Goal: Transaction & Acquisition: Purchase product/service

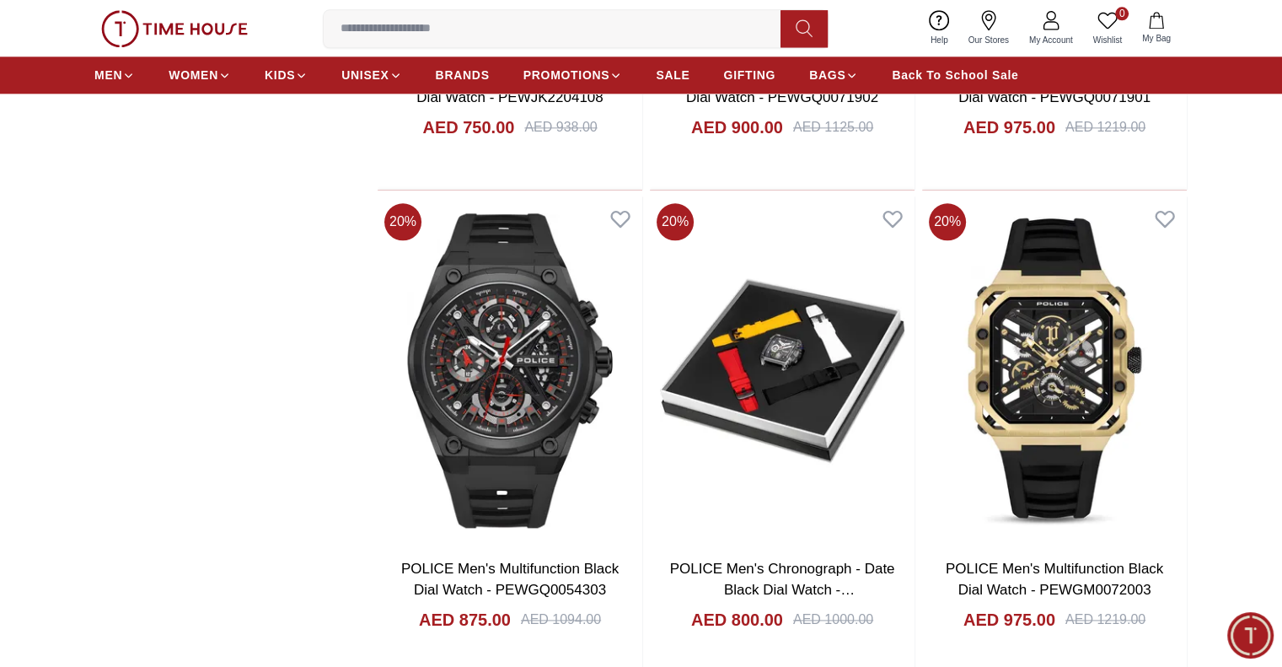
scroll to position [2191, 0]
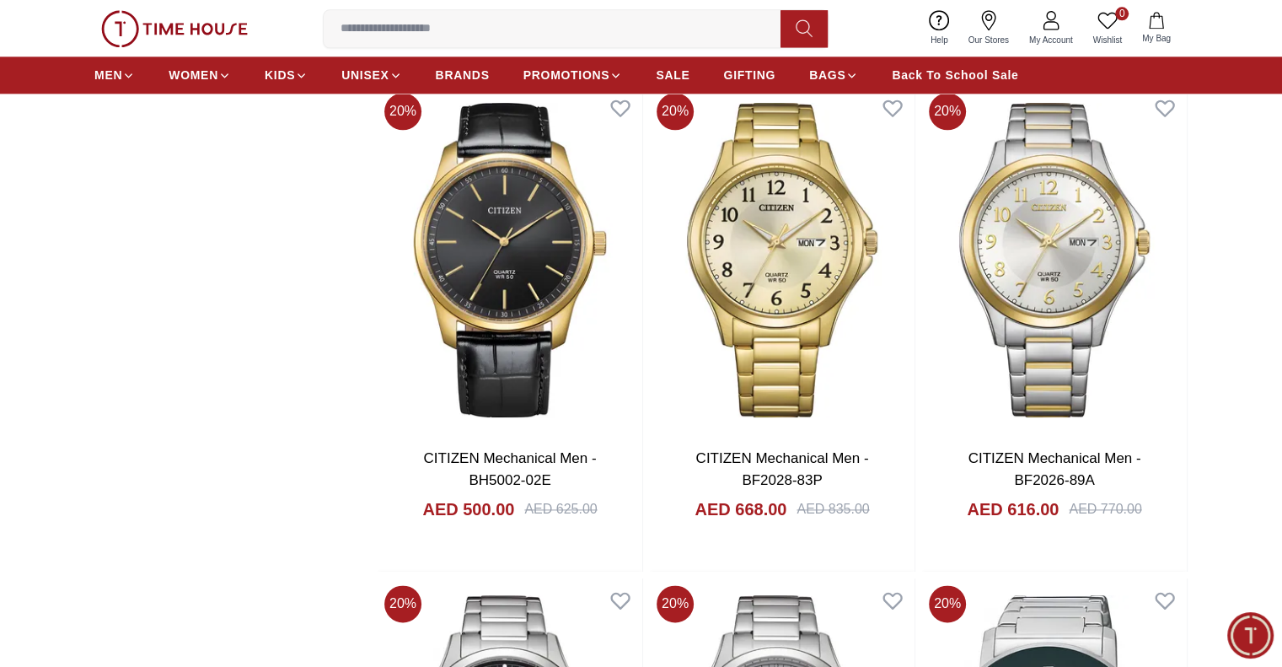
scroll to position [8371, 0]
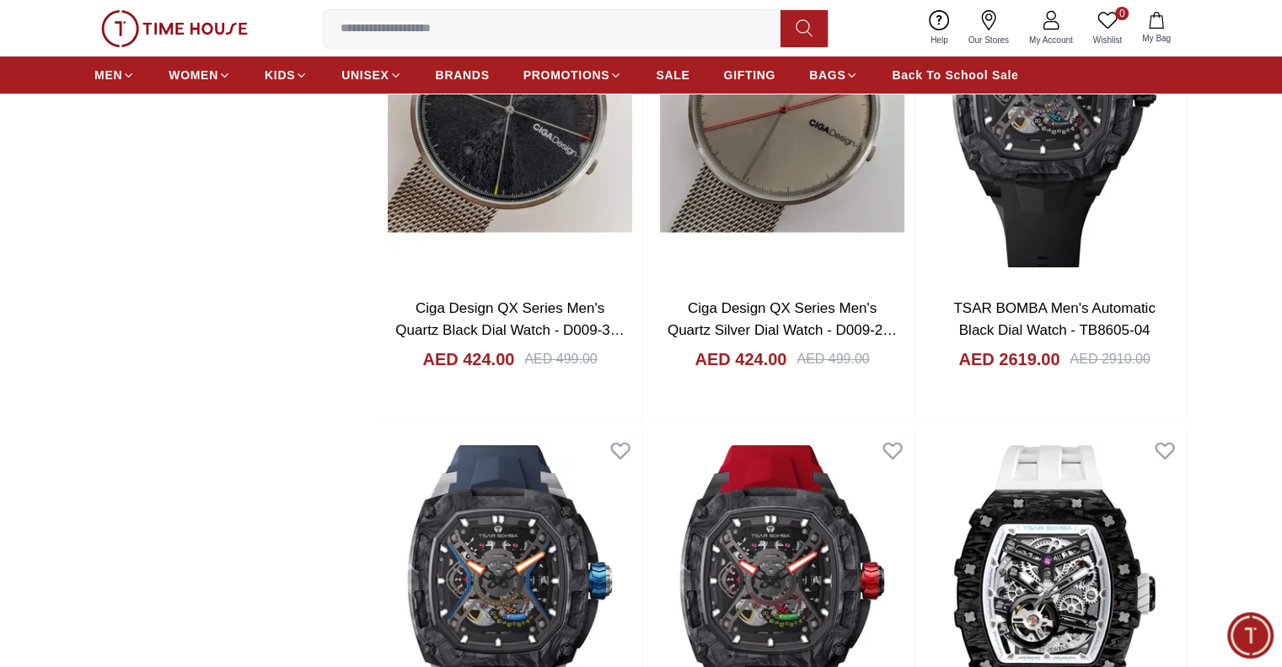
scroll to position [12838, 0]
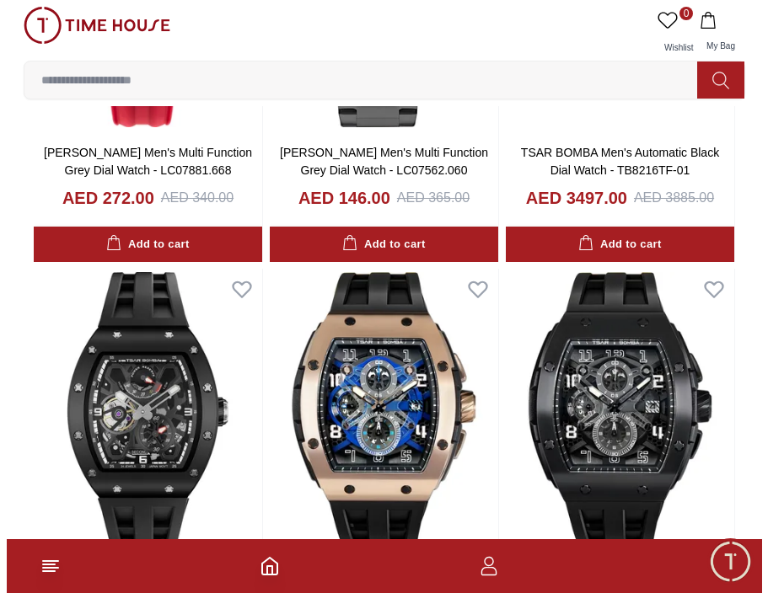
scroll to position [16906, 0]
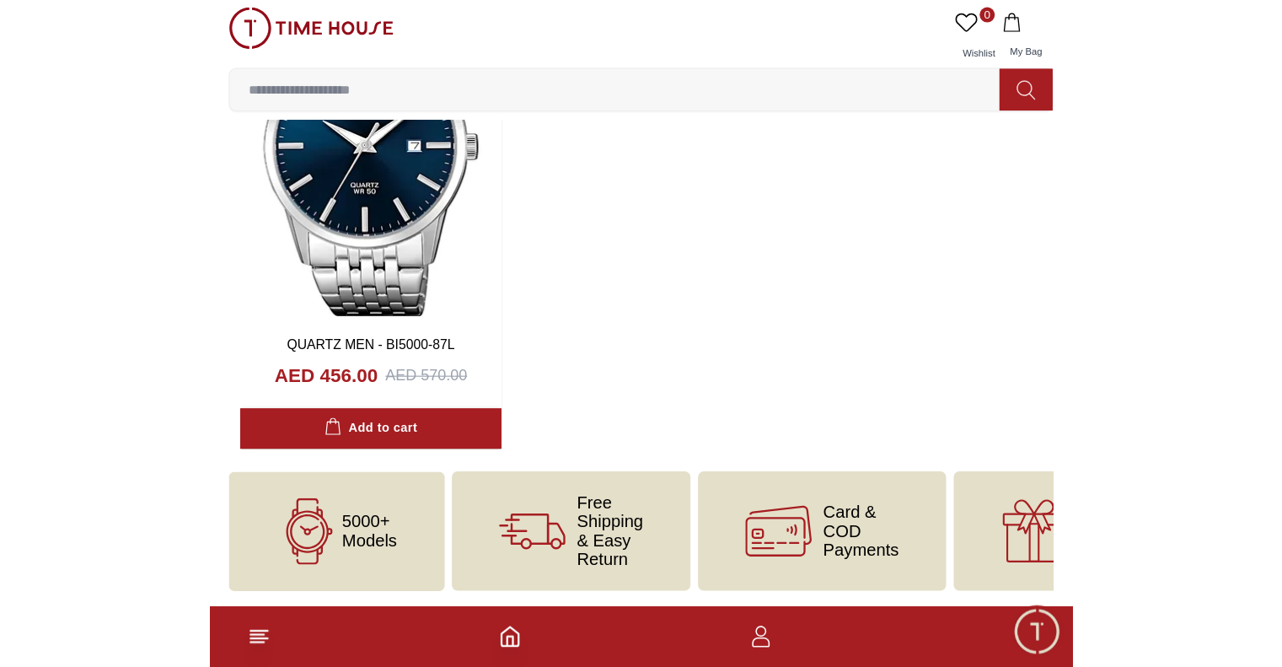
scroll to position [17258, 0]
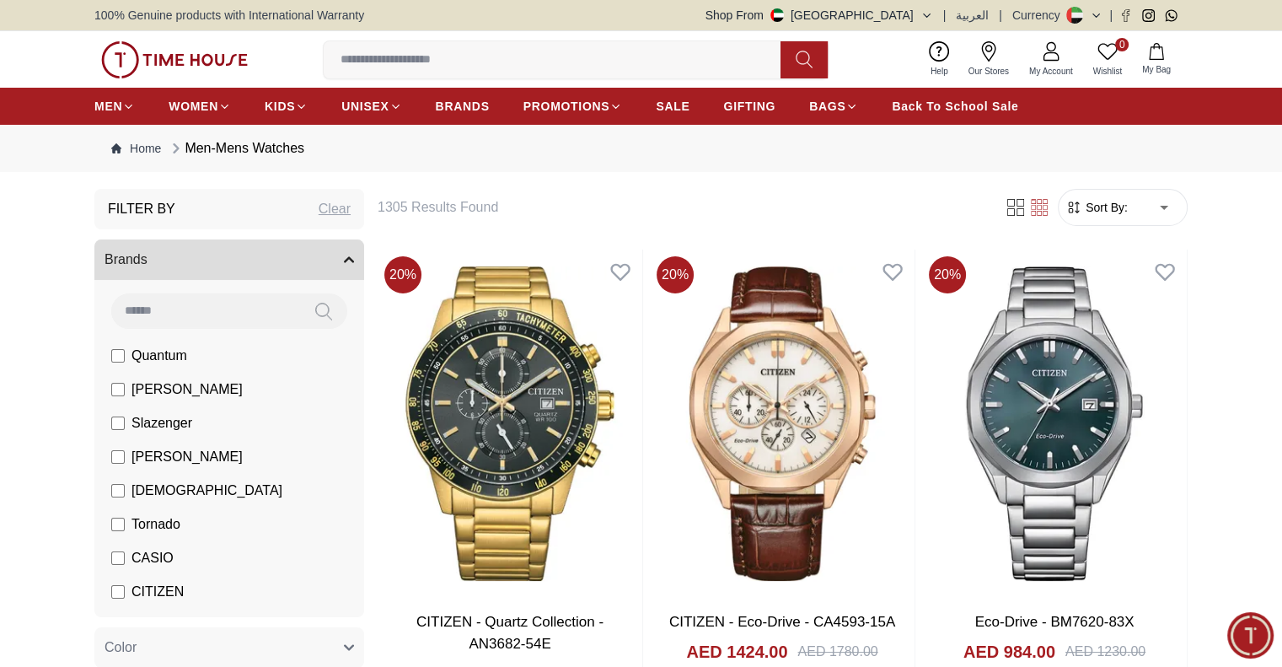
click at [910, 18] on button "Shop From [GEOGRAPHIC_DATA]" at bounding box center [819, 15] width 228 height 17
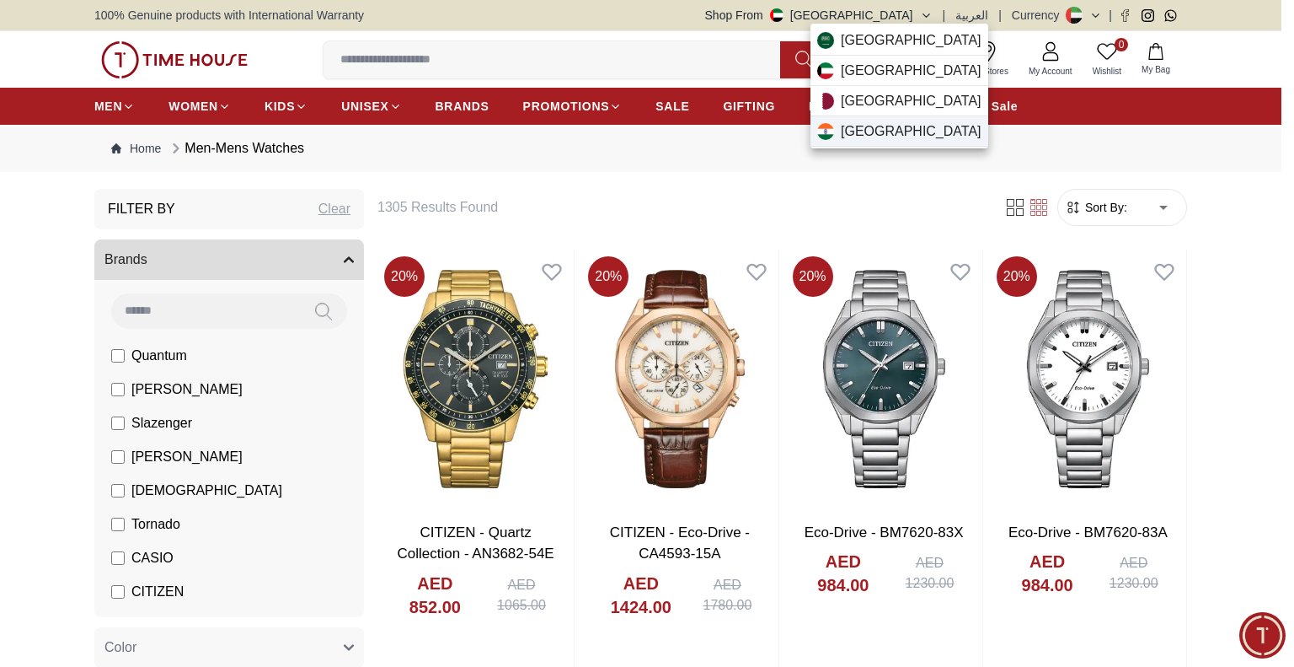
click at [876, 126] on div "[GEOGRAPHIC_DATA]" at bounding box center [900, 131] width 178 height 30
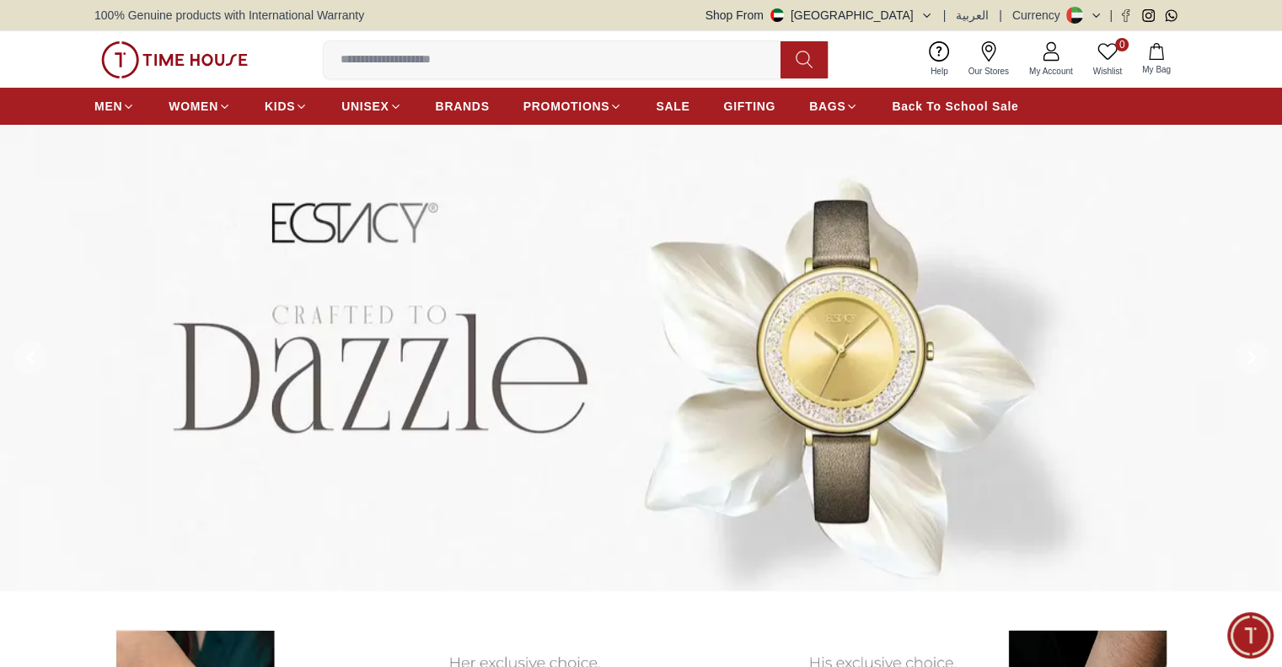
click at [925, 13] on button "Shop From [GEOGRAPHIC_DATA]" at bounding box center [819, 15] width 228 height 17
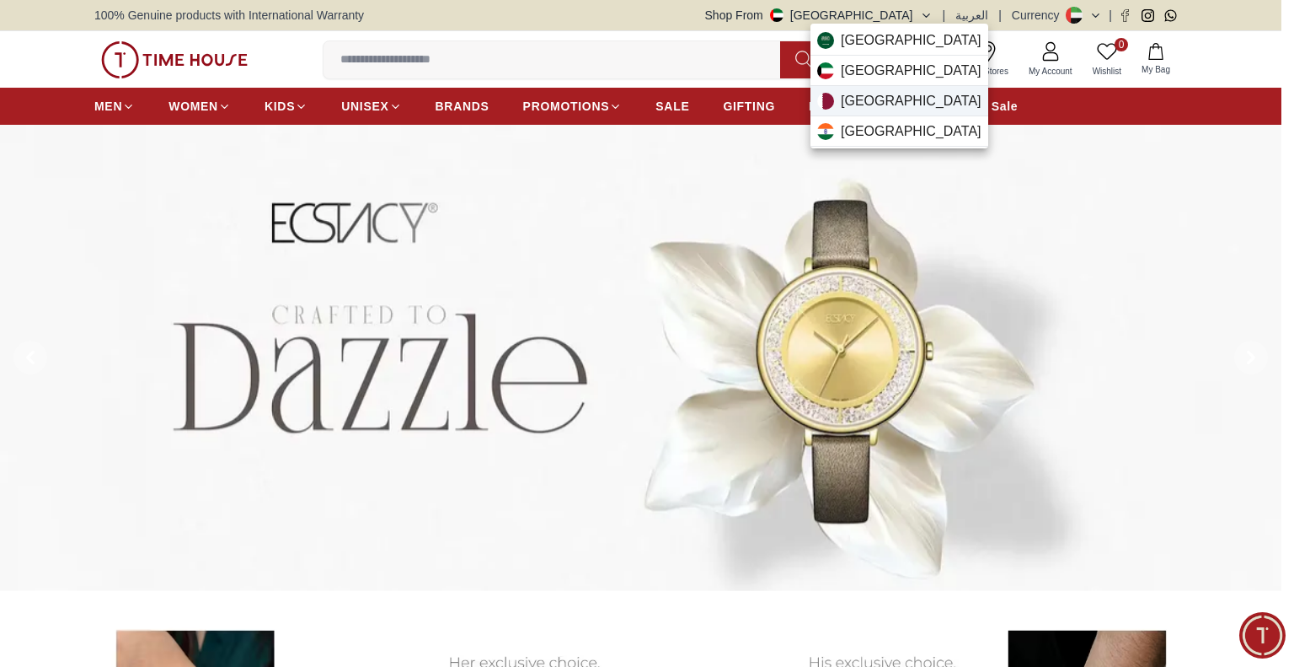
click at [917, 103] on div "[GEOGRAPHIC_DATA]" at bounding box center [900, 101] width 178 height 30
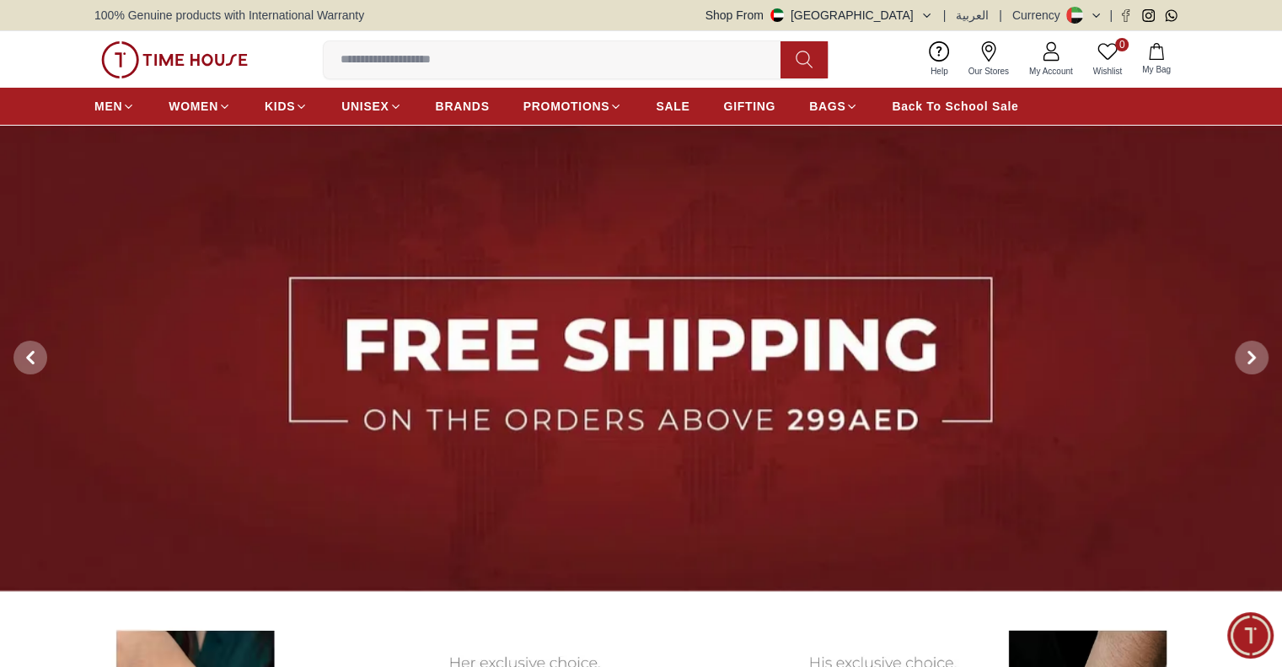
click at [920, 9] on button "Shop From [GEOGRAPHIC_DATA]" at bounding box center [819, 15] width 228 height 17
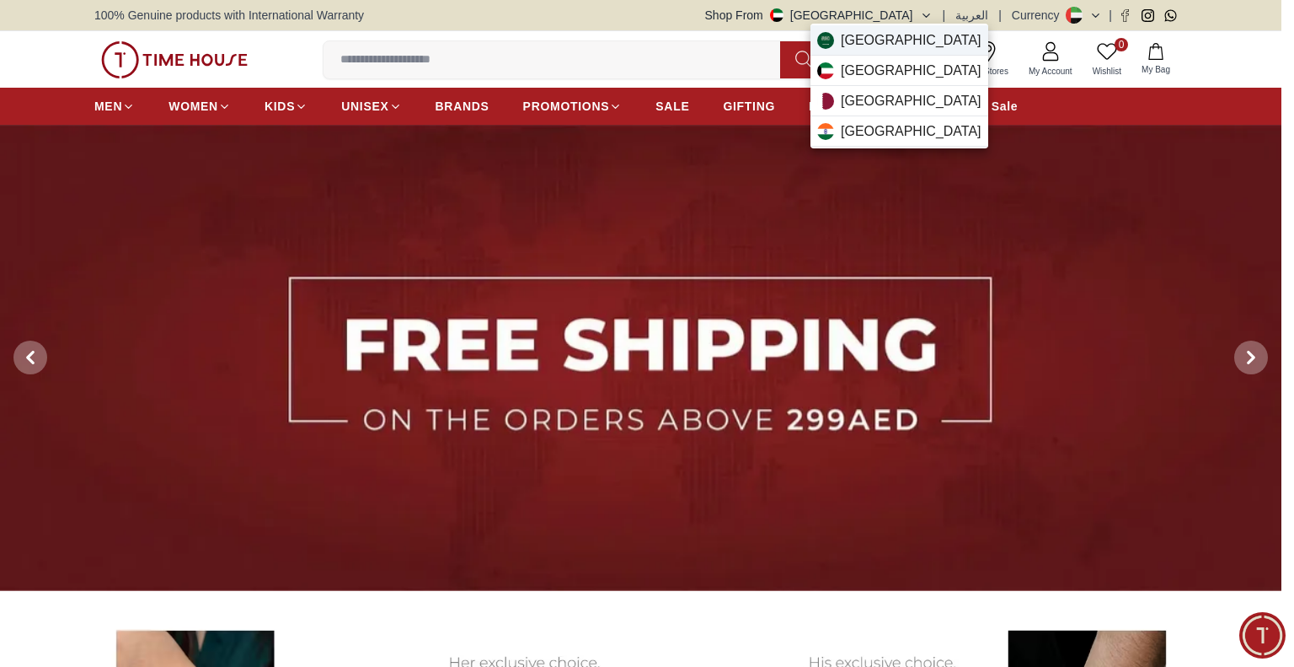
click at [909, 38] on span "[GEOGRAPHIC_DATA]" at bounding box center [911, 40] width 141 height 20
